Goal: Obtain resource: Download file/media

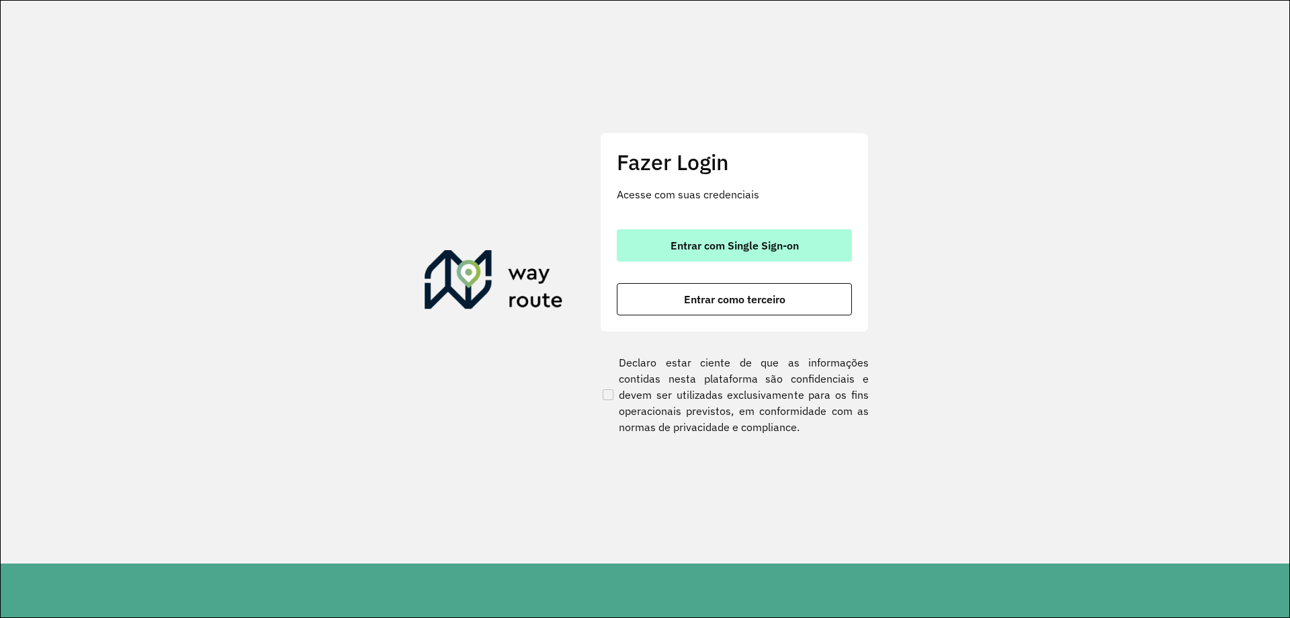
click at [770, 240] on span "Entrar com Single Sign-on" at bounding box center [735, 245] width 128 height 11
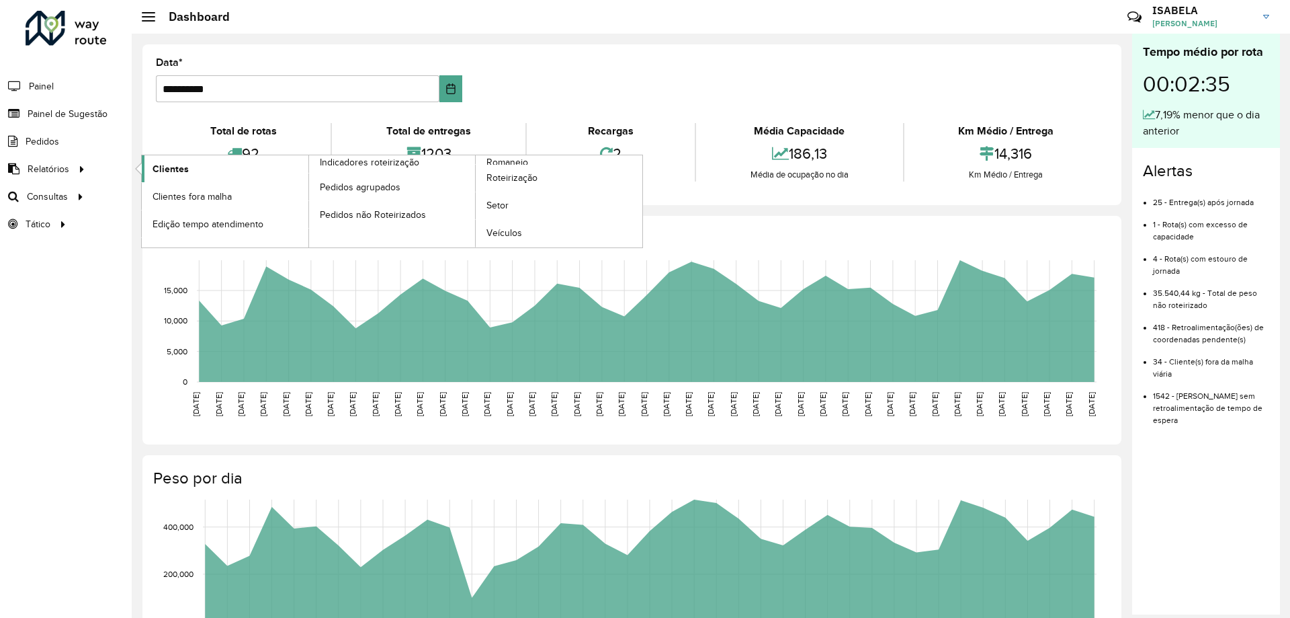
click at [171, 171] on span "Clientes" at bounding box center [171, 169] width 36 height 14
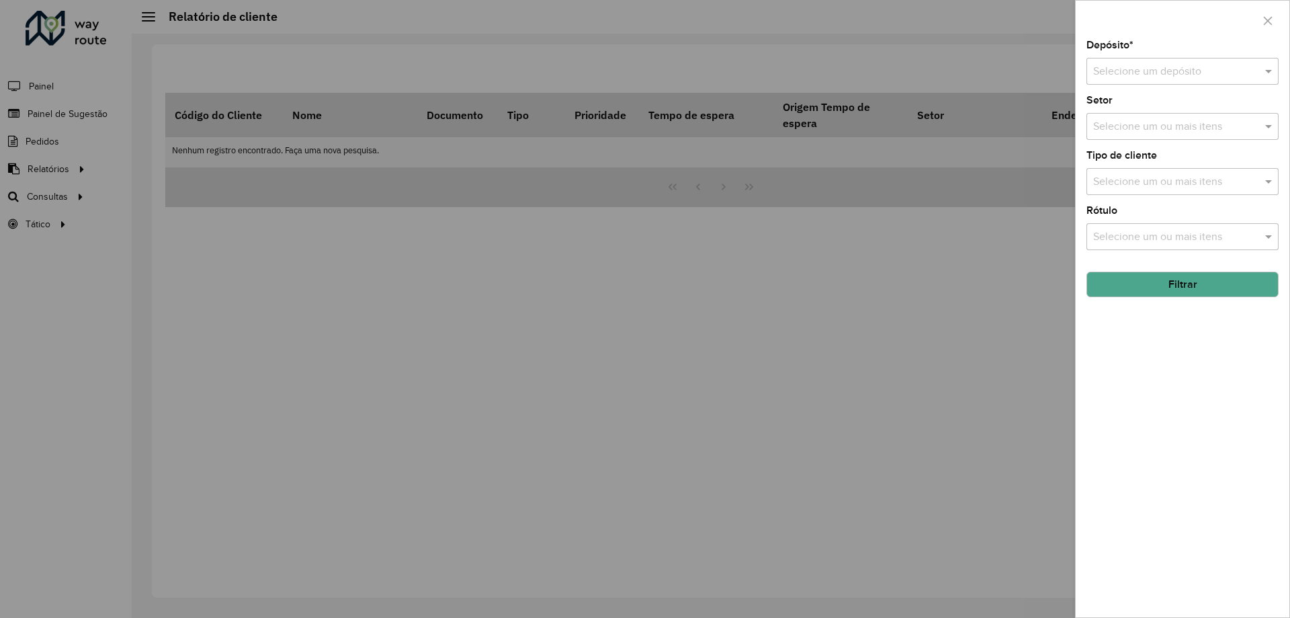
click at [1165, 190] on div "Selecione um ou mais itens" at bounding box center [1183, 181] width 192 height 27
click at [1199, 76] on input "text" at bounding box center [1170, 72] width 152 height 16
click at [1198, 104] on div "CDL Salto" at bounding box center [1183, 110] width 191 height 23
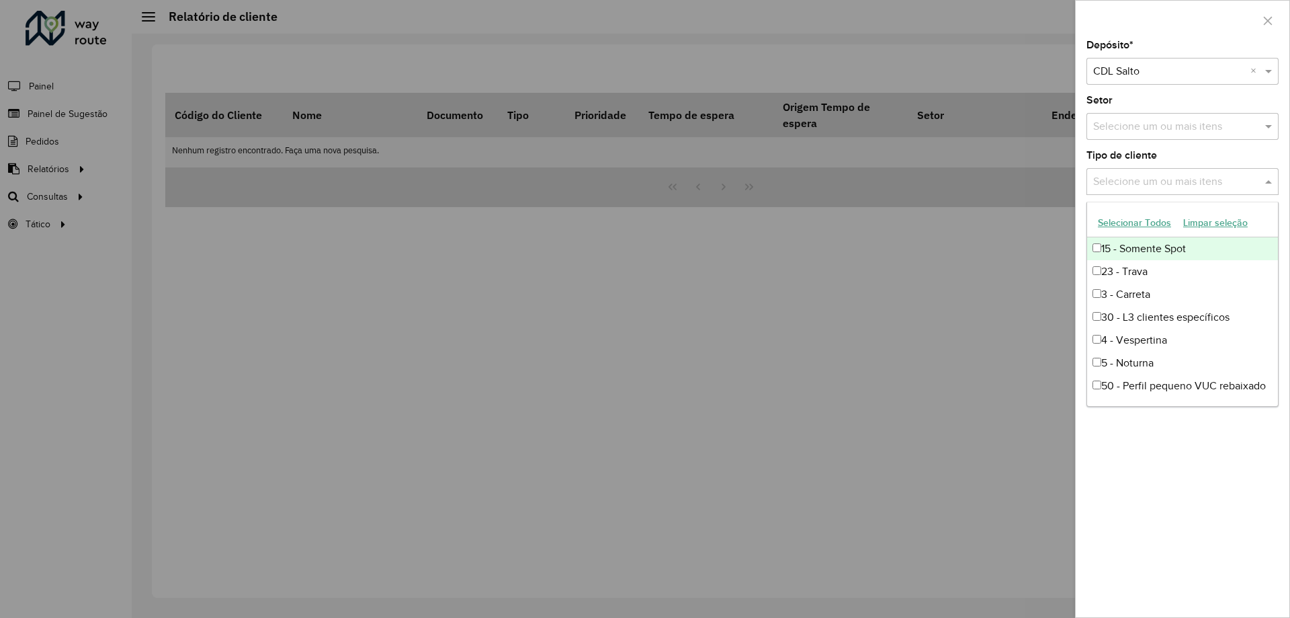
click at [1258, 181] on input "text" at bounding box center [1176, 182] width 172 height 16
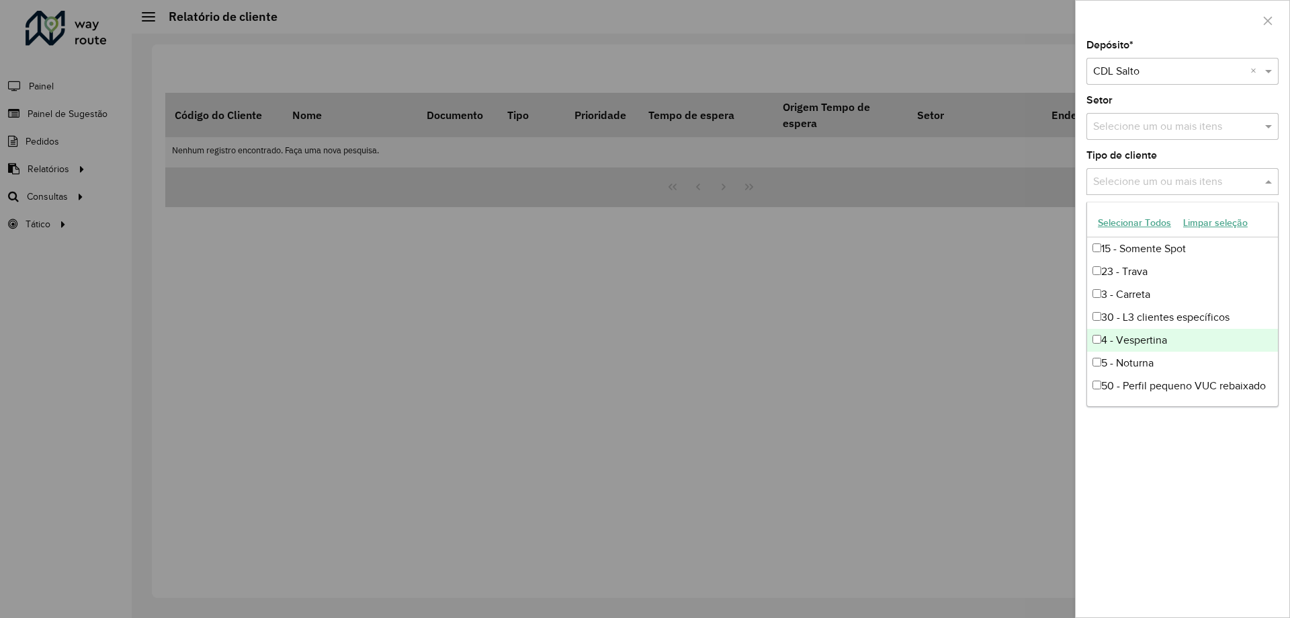
click at [1197, 344] on div "4 - Vespertina" at bounding box center [1183, 340] width 191 height 23
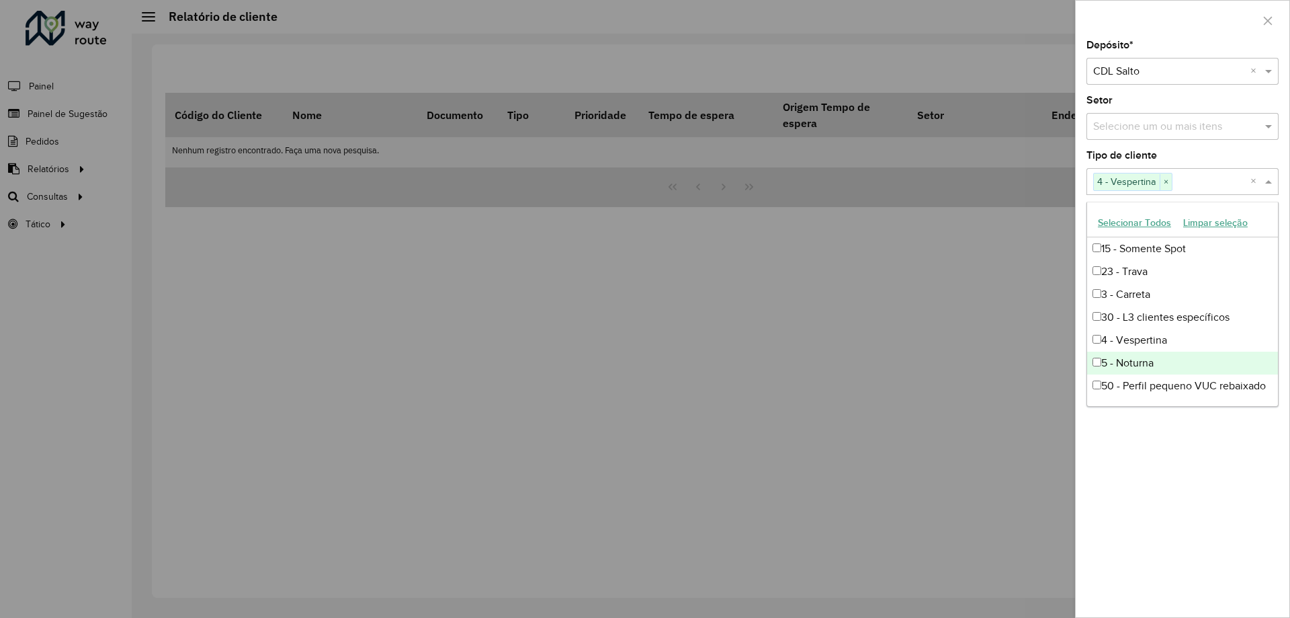
click at [1193, 360] on div "5 - Noturna" at bounding box center [1183, 363] width 191 height 23
click at [1187, 410] on div "Depósito * Selecione um depósito × CDL Salto × Setor Selecione um ou mais itens…" at bounding box center [1183, 328] width 214 height 577
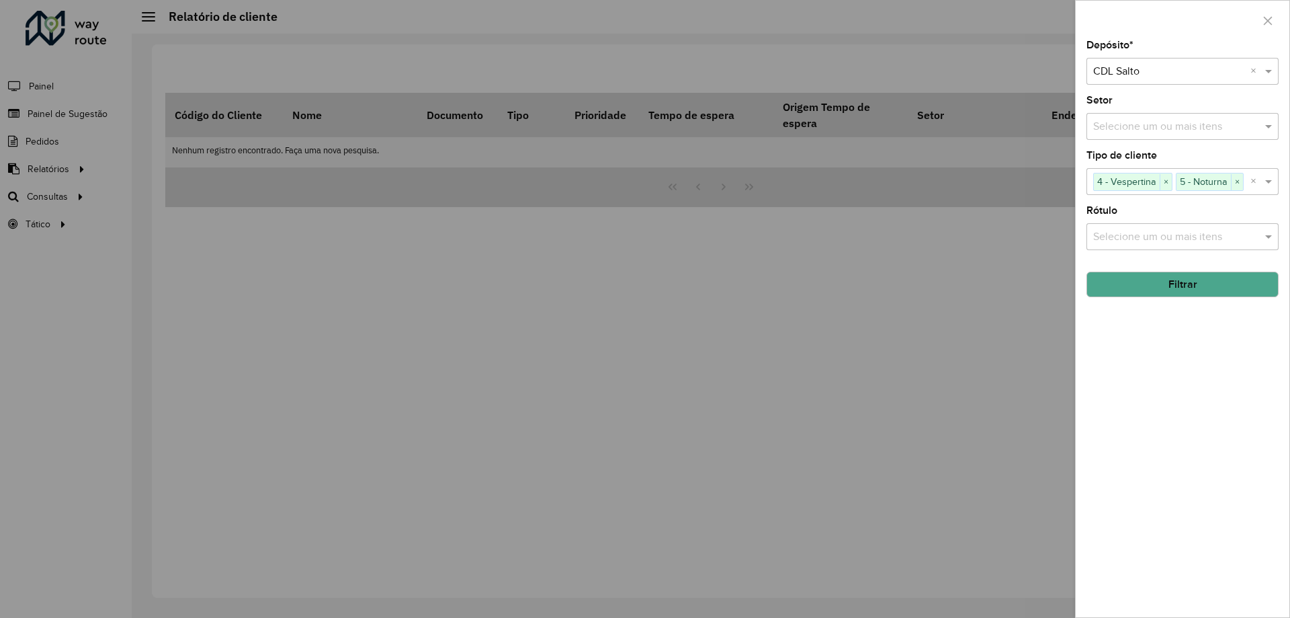
click at [1221, 269] on hb-field-button "Filtrar" at bounding box center [1183, 279] width 192 height 36
click at [1220, 279] on button "Filtrar" at bounding box center [1183, 285] width 192 height 26
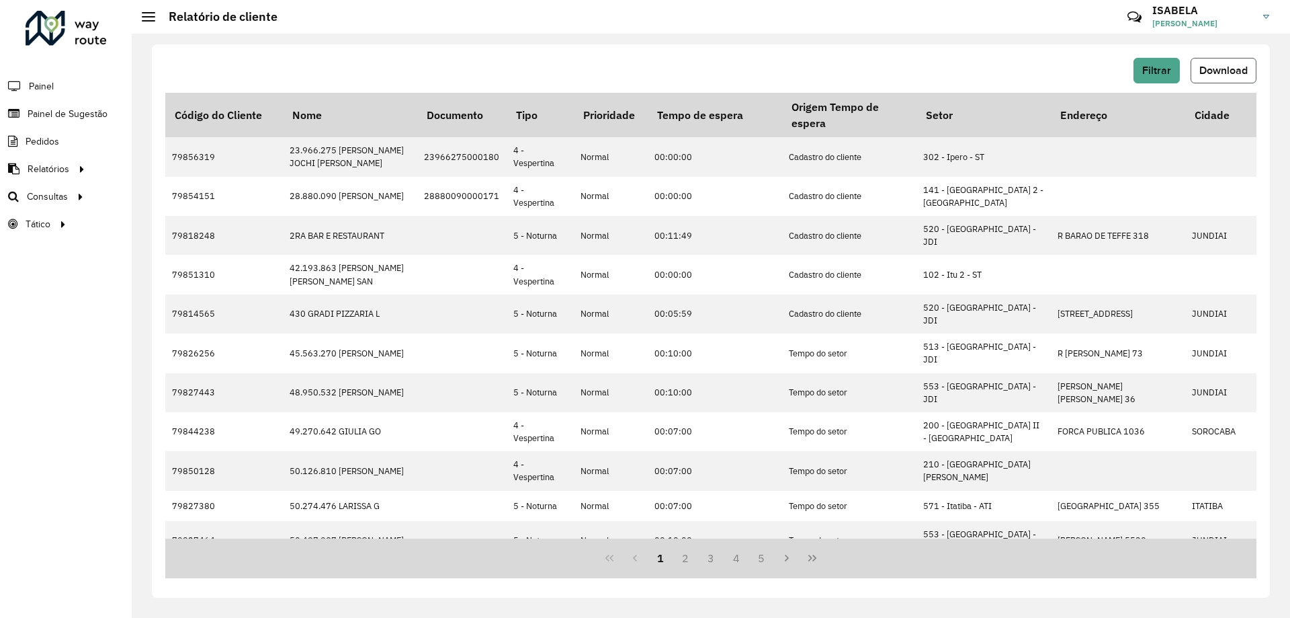
click at [1228, 73] on span "Download" at bounding box center [1224, 70] width 48 height 11
